Goal: Check status: Check status

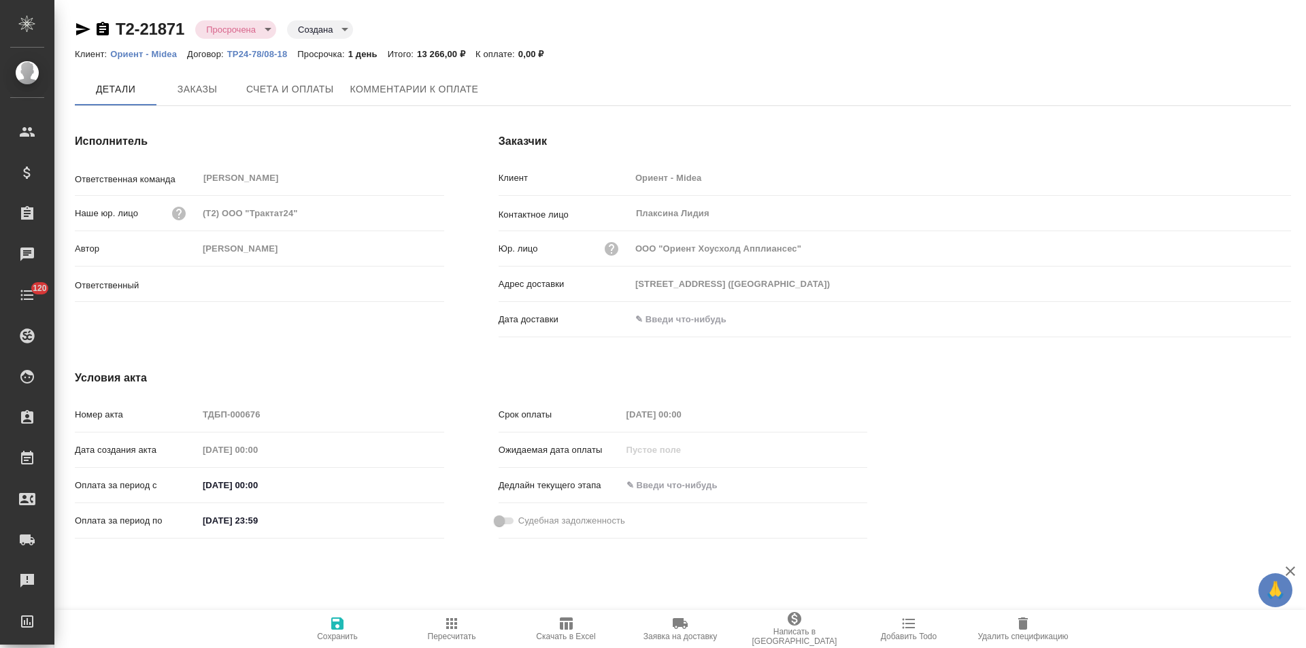
type input "[PERSON_NAME]"
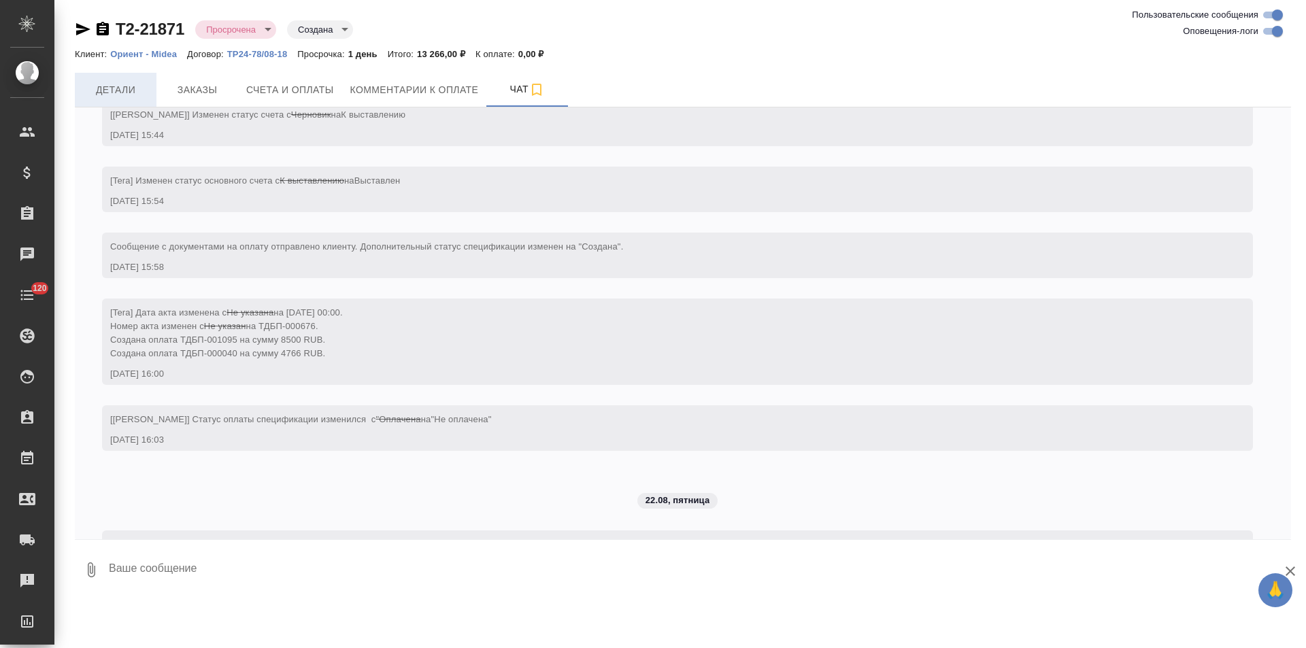
scroll to position [123, 0]
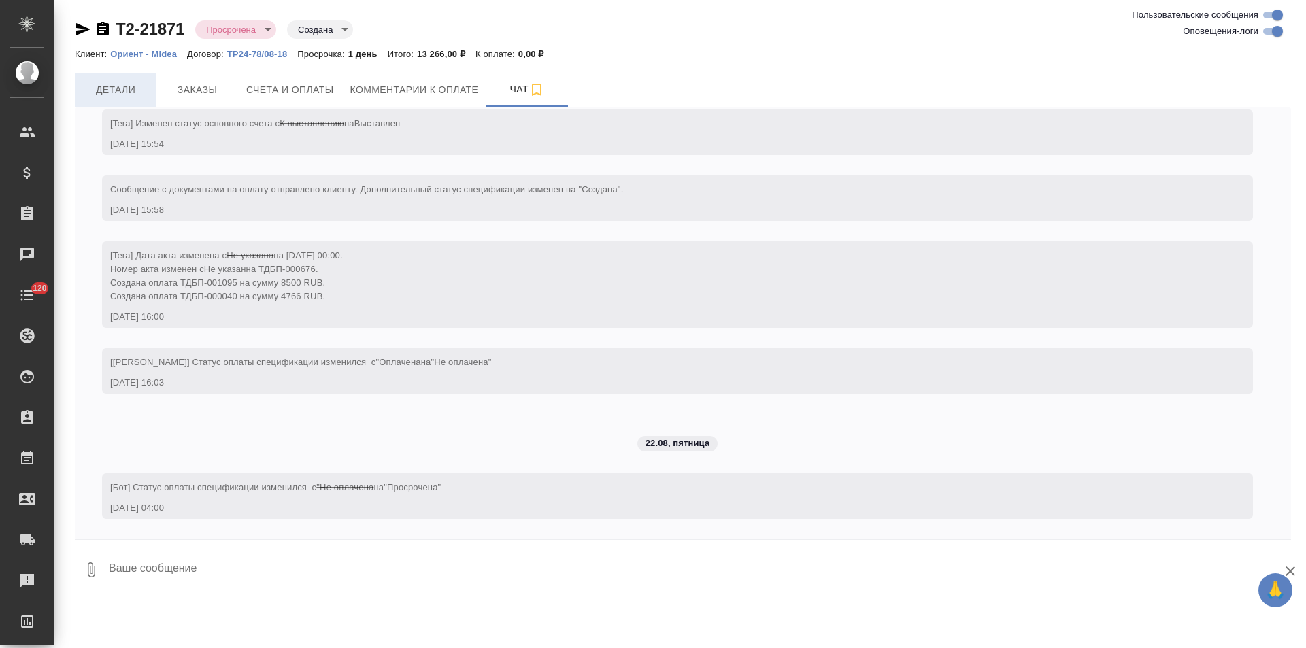
click at [111, 95] on span "Детали" at bounding box center [115, 90] width 65 height 17
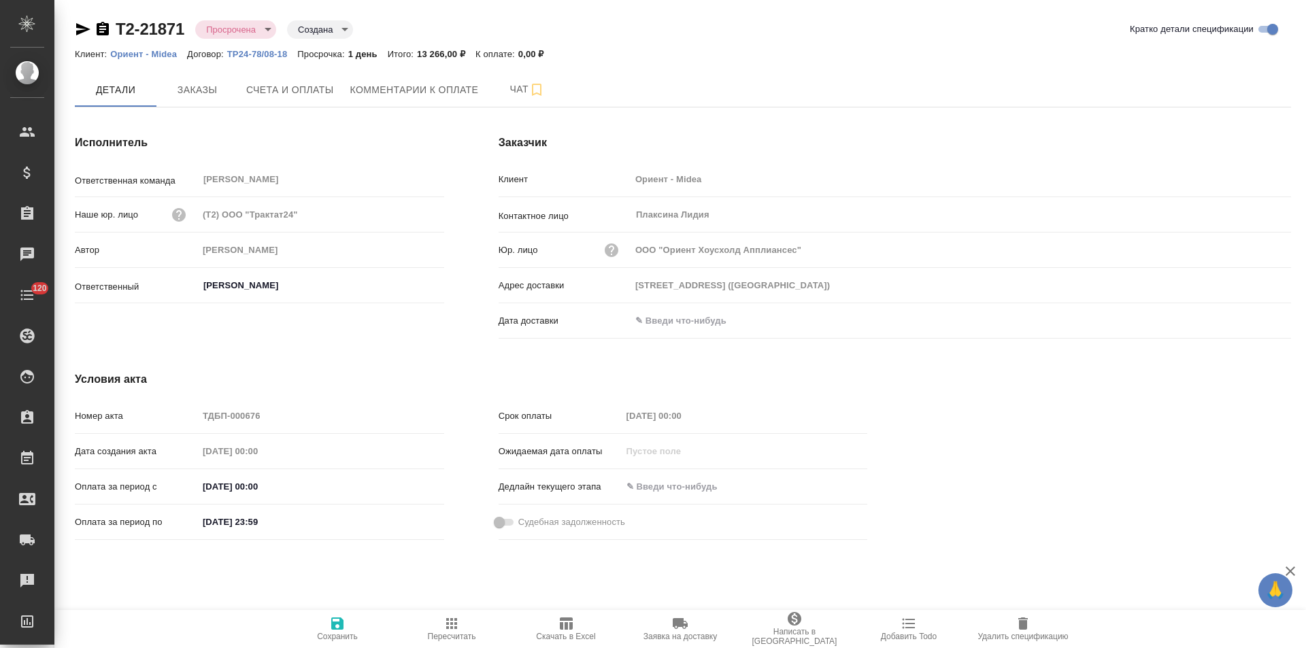
click at [84, 31] on icon "button" at bounding box center [83, 29] width 14 height 12
click at [333, 90] on span "Счета и оплаты" at bounding box center [290, 90] width 88 height 17
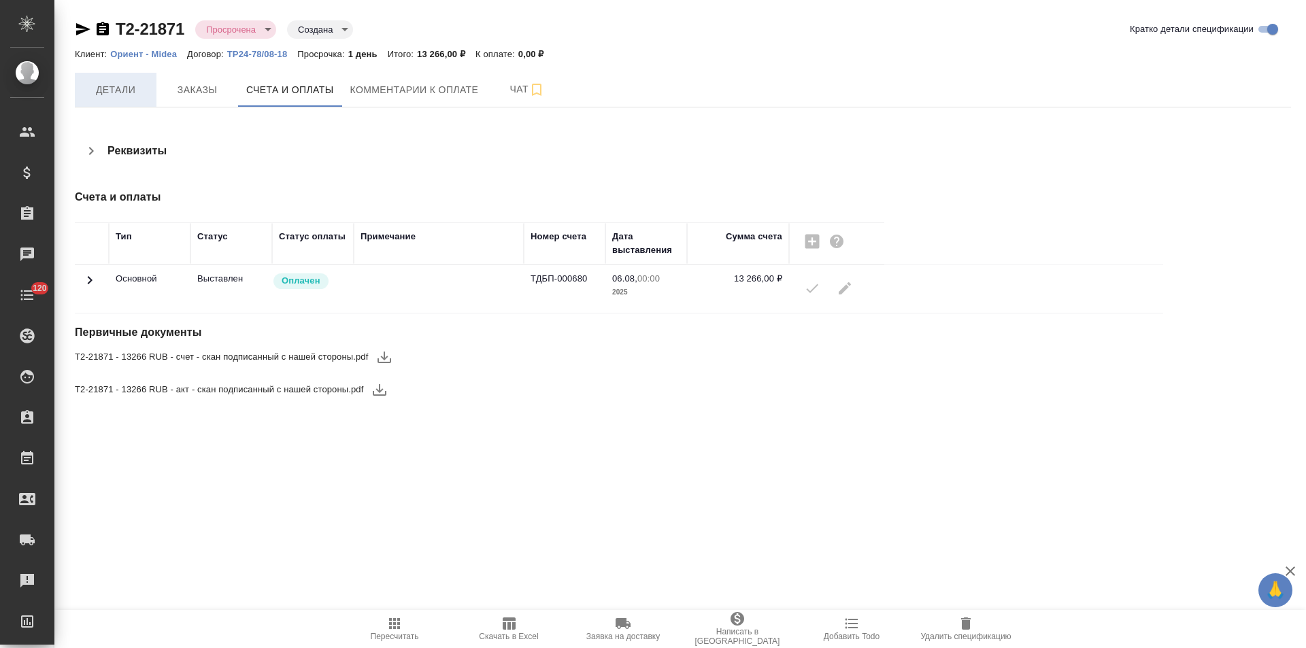
click at [116, 94] on span "Детали" at bounding box center [115, 90] width 65 height 17
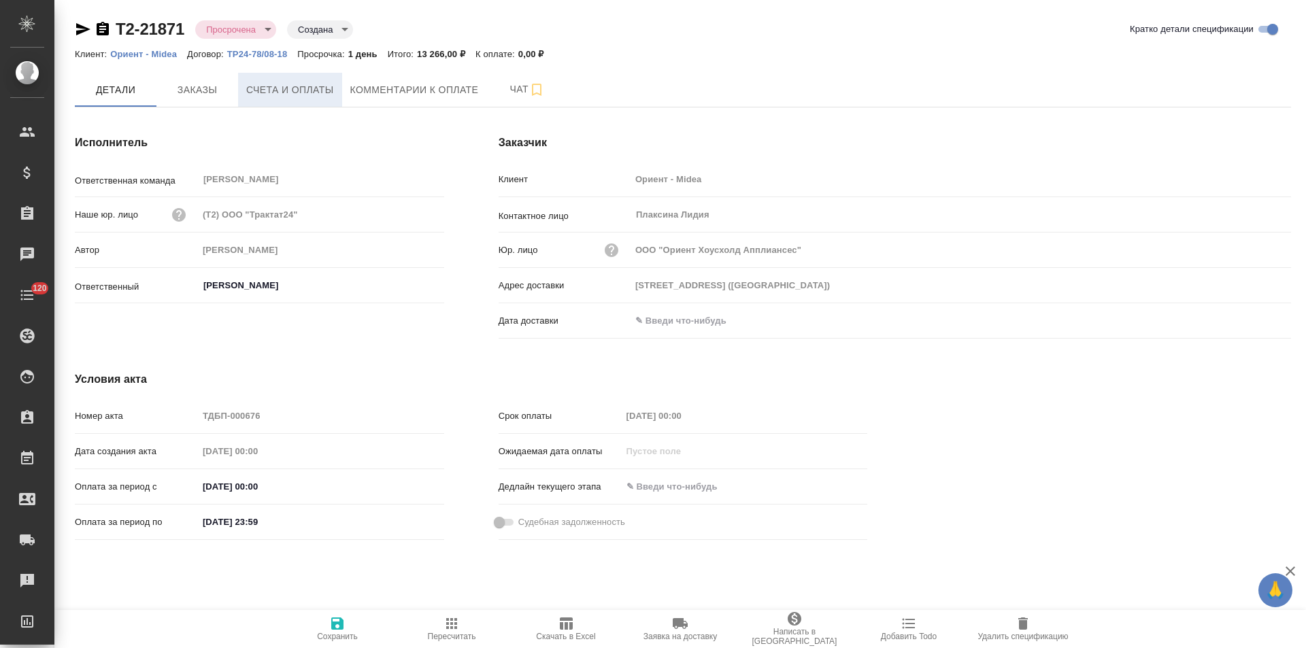
click at [320, 101] on button "Счета и оплаты" at bounding box center [290, 90] width 104 height 34
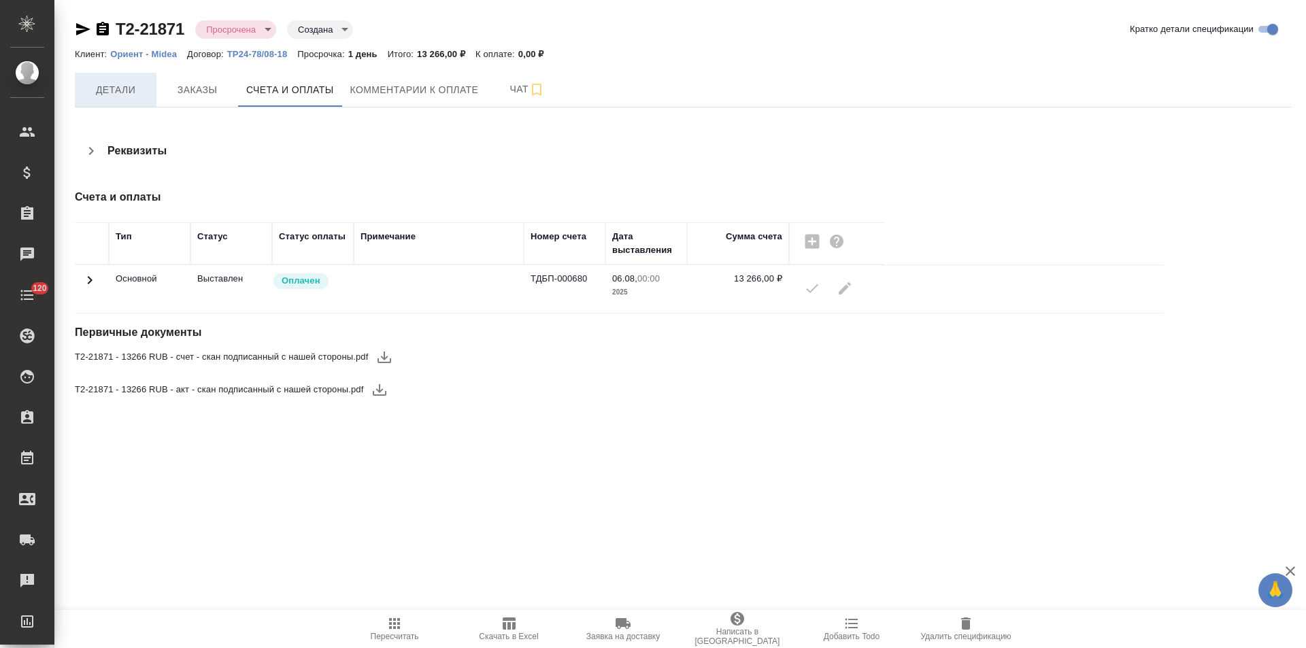
click at [134, 101] on button "Детали" at bounding box center [116, 90] width 82 height 34
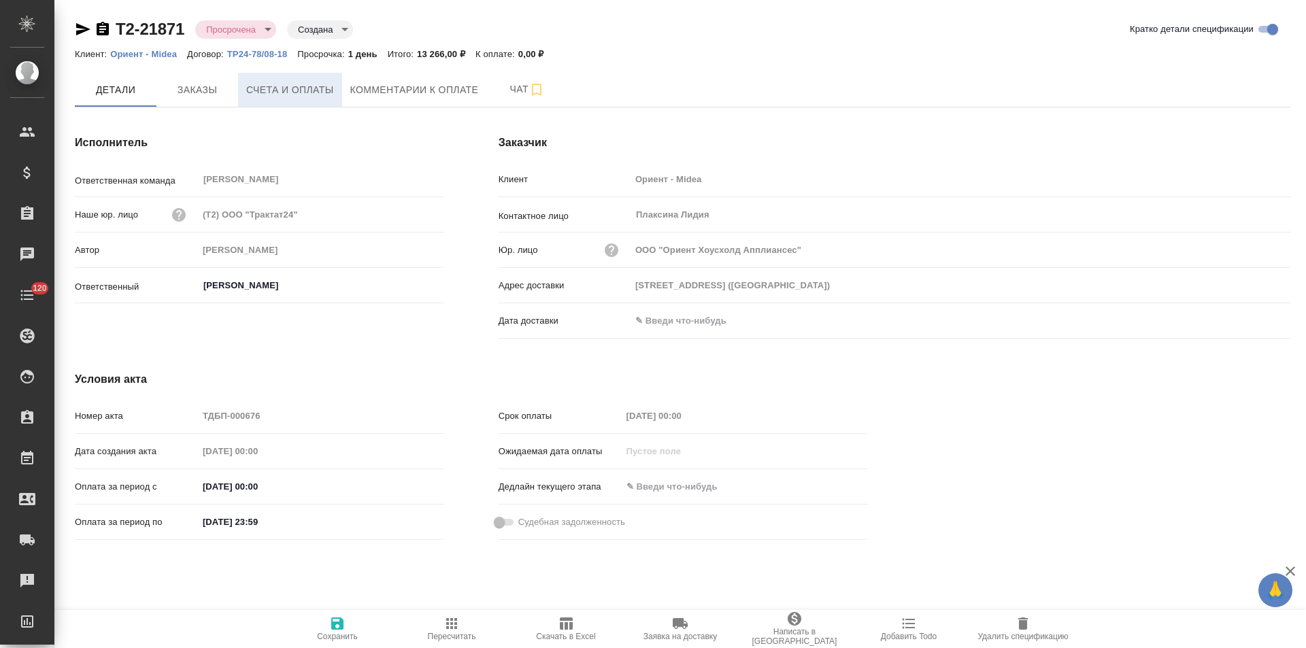
click at [310, 102] on button "Счета и оплаты" at bounding box center [290, 90] width 104 height 34
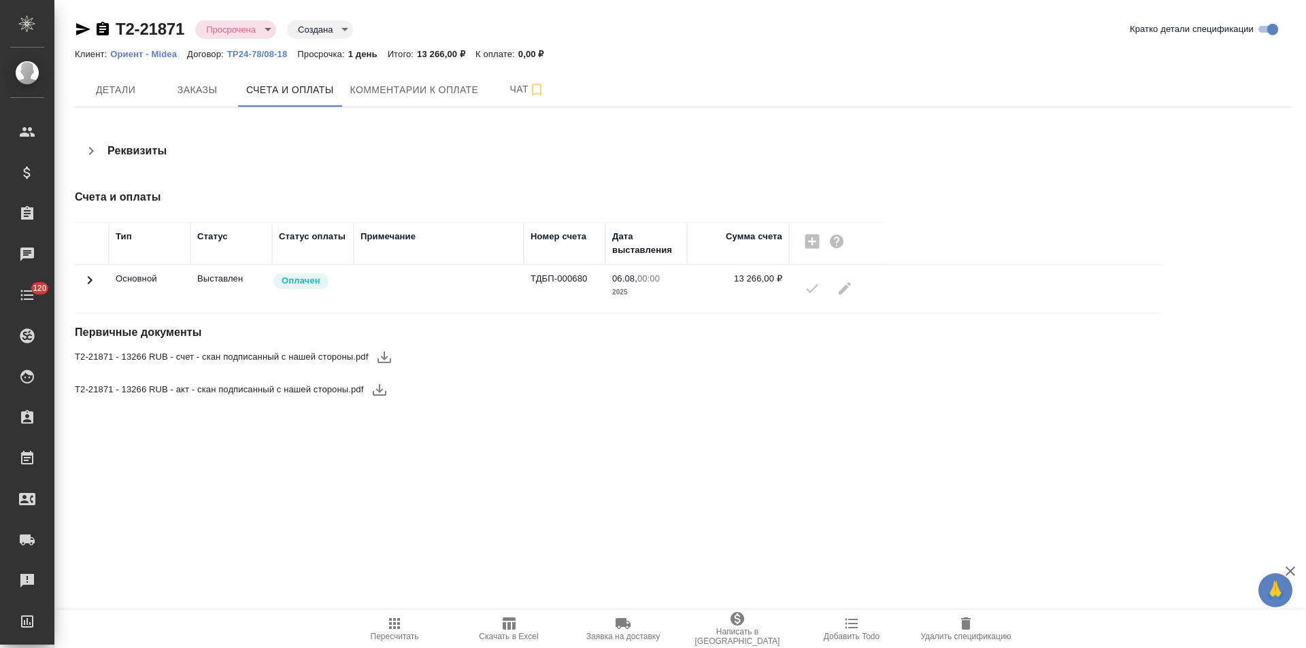
click at [103, 31] on icon "button" at bounding box center [103, 29] width 12 height 14
